Goal: Task Accomplishment & Management: Use online tool/utility

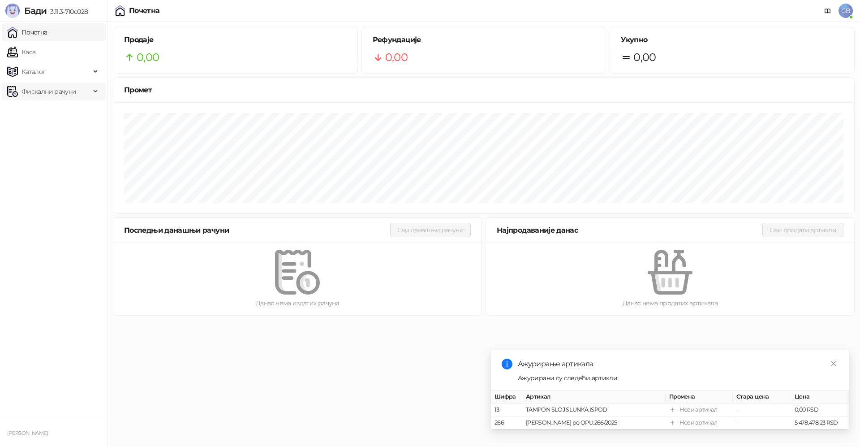
click at [39, 90] on span "Фискални рачуни" at bounding box center [48, 91] width 55 height 18
click at [52, 112] on link "Издати рачуни" at bounding box center [41, 111] width 60 height 18
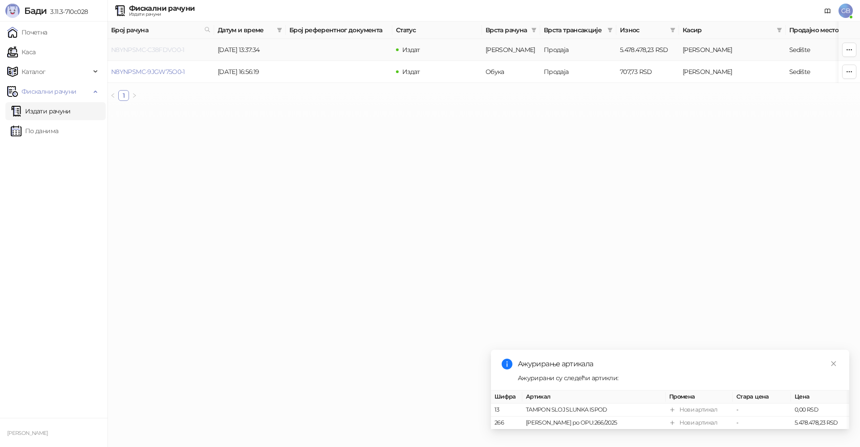
click at [165, 50] on link "N8YNPSMC-C38FDVO0-1" at bounding box center [147, 50] width 73 height 8
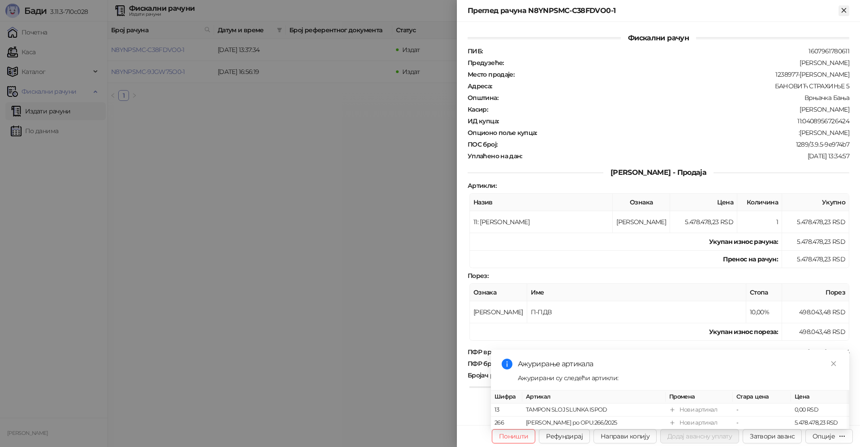
click at [845, 10] on icon "Close" at bounding box center [844, 10] width 8 height 8
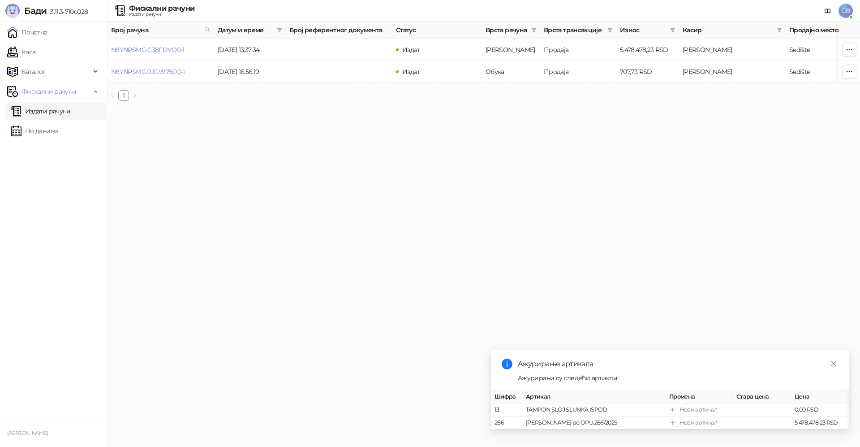
click at [846, 11] on span "GB" at bounding box center [845, 11] width 14 height 14
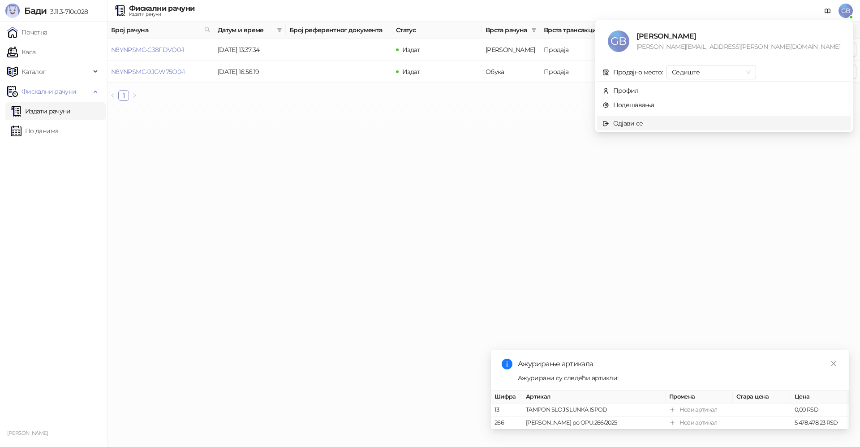
click at [643, 124] on div "Одјави се" at bounding box center [628, 123] width 30 height 10
